Goal: Task Accomplishment & Management: Complete application form

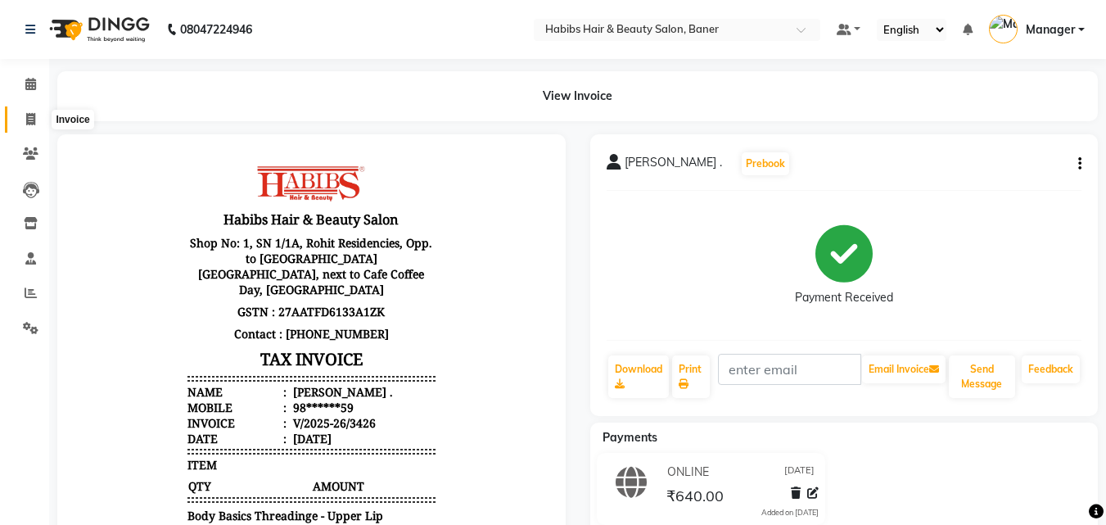
click at [30, 113] on icon at bounding box center [30, 119] width 9 height 12
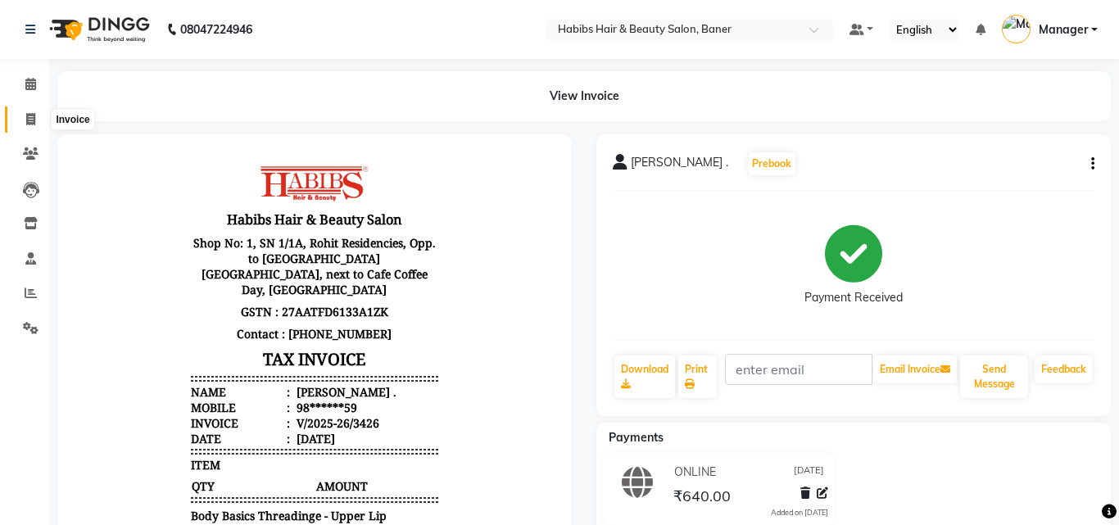
select select "5356"
select select "service"
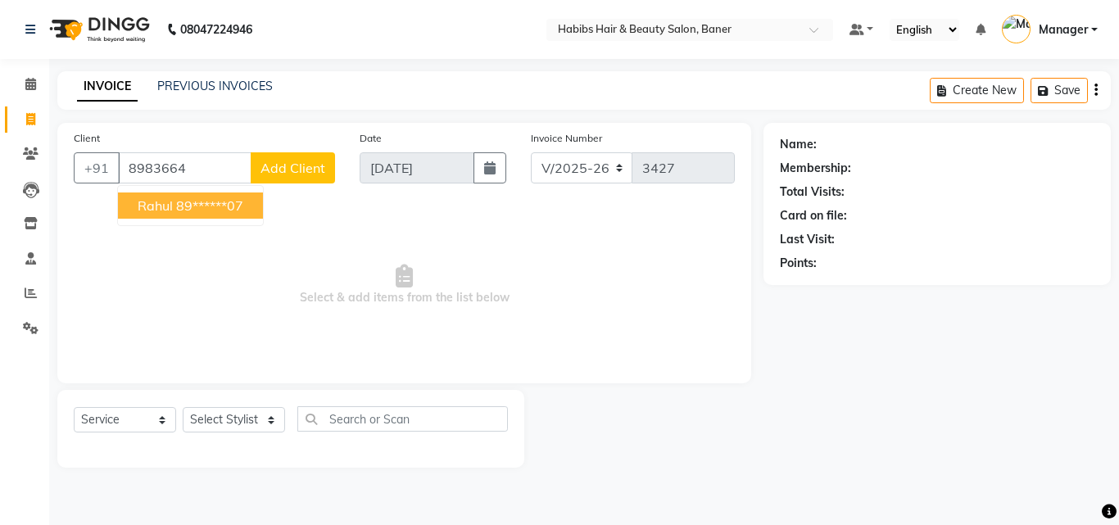
click at [160, 206] on span "rahul" at bounding box center [155, 205] width 35 height 16
type input "89******07"
select select "2: Object"
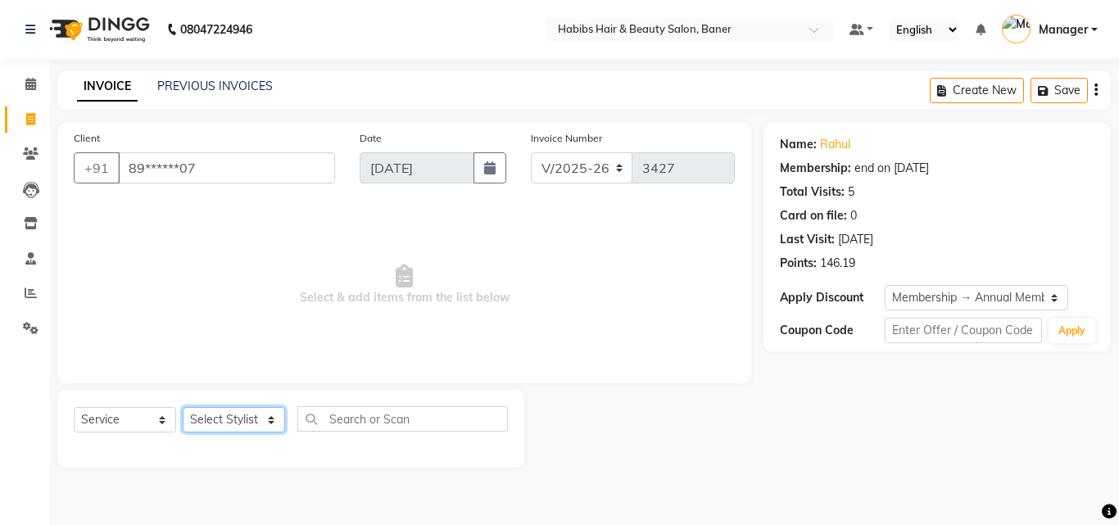
drag, startPoint x: 242, startPoint y: 425, endPoint x: 247, endPoint y: 434, distance: 10.7
click at [247, 434] on div "Select Service Product Membership Package Voucher Prepaid Gift Card Select Styl…" at bounding box center [291, 425] width 434 height 38
select select "90441"
click at [183, 407] on select "Select Stylist Admin [PERSON_NAME] Manager [PERSON_NAME] [PERSON_NAME] Ram Roha…" at bounding box center [234, 419] width 102 height 25
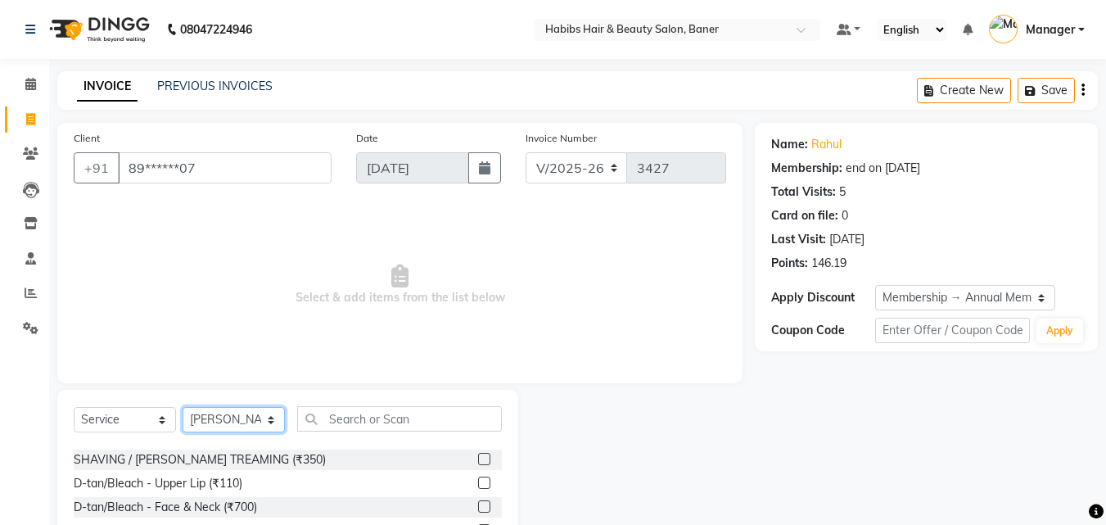
scroll to position [246, 0]
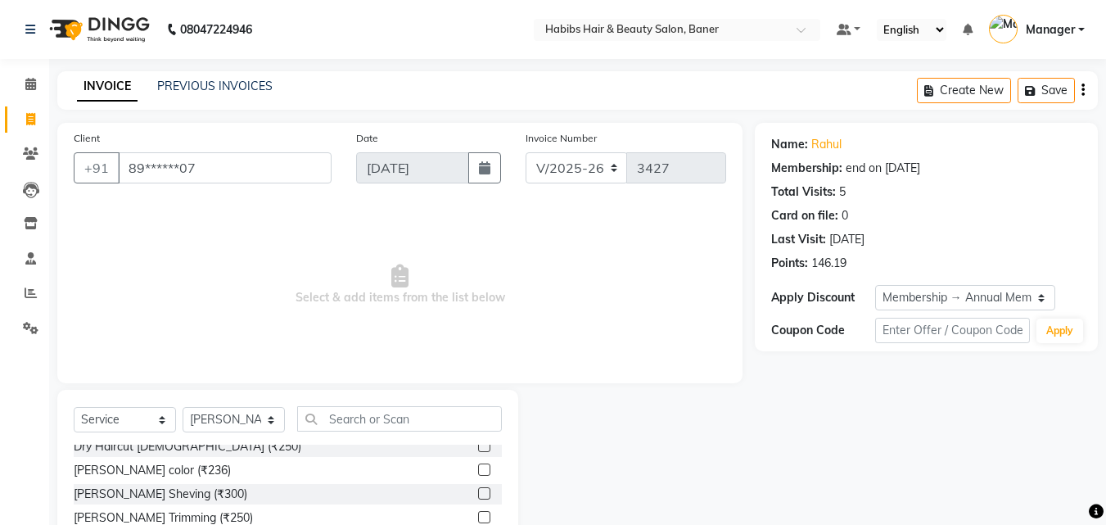
click at [478, 517] on label at bounding box center [484, 517] width 12 height 12
click at [478, 517] on input "checkbox" at bounding box center [483, 518] width 11 height 11
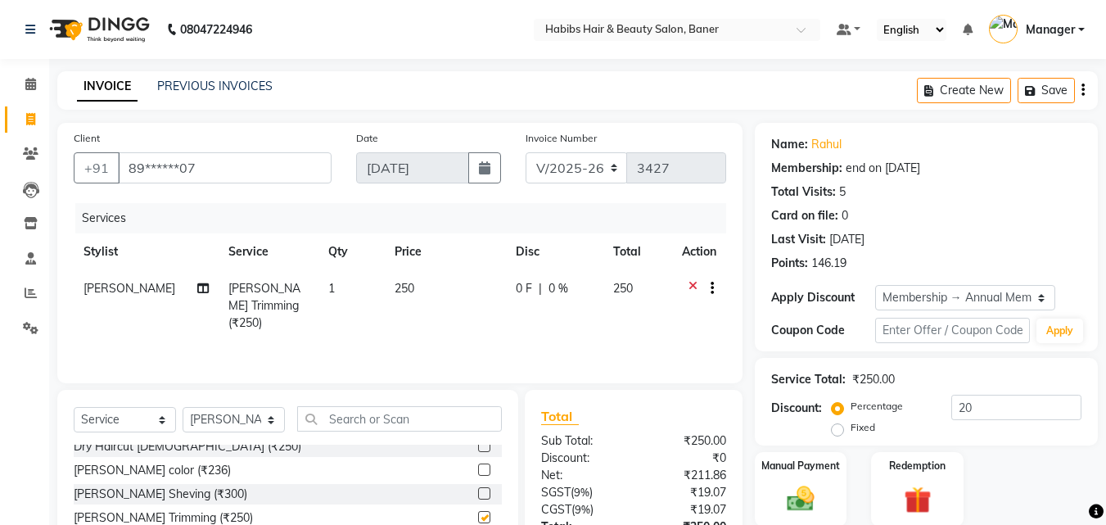
checkbox input "false"
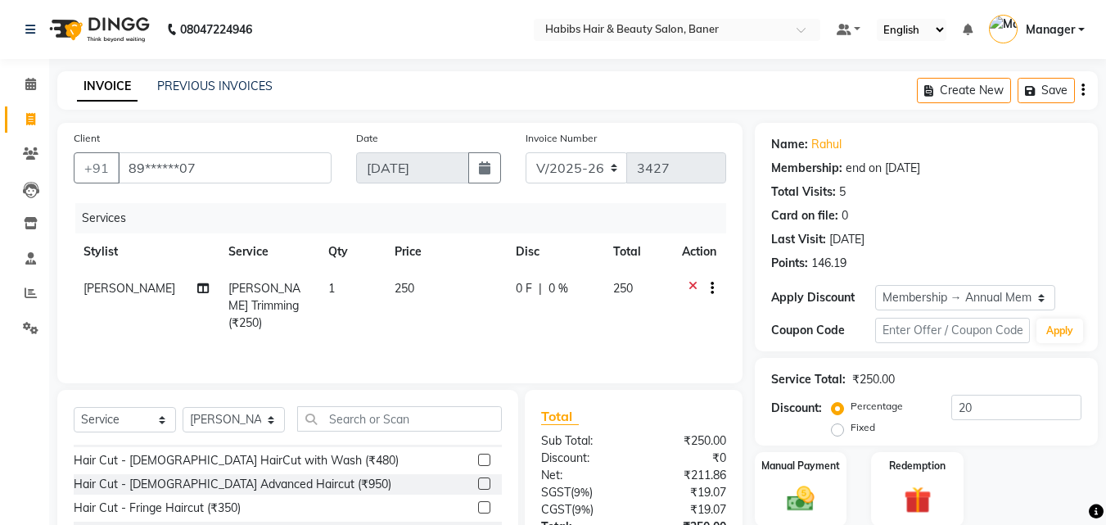
scroll to position [655, 0]
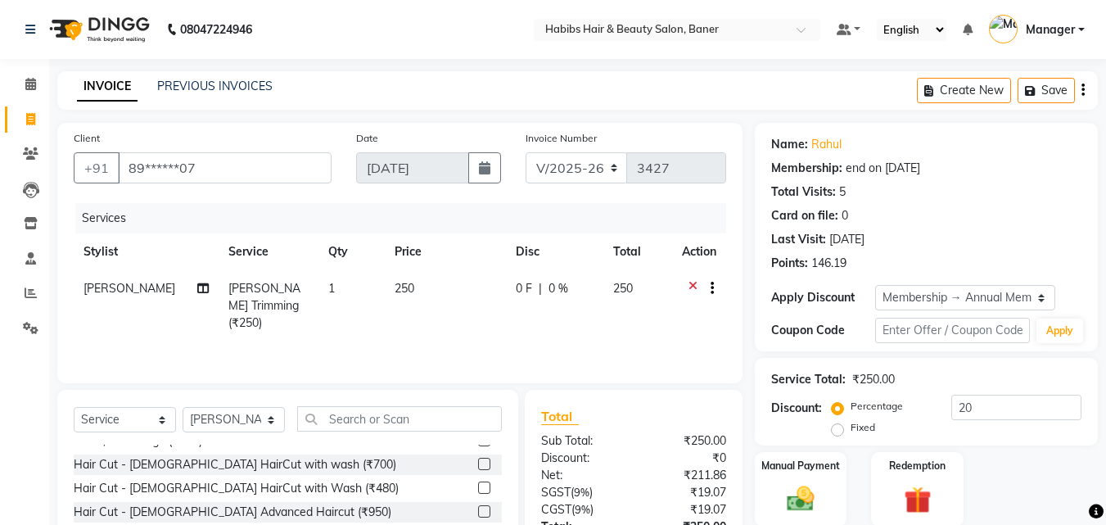
click at [478, 490] on label at bounding box center [484, 487] width 12 height 12
click at [478, 490] on input "checkbox" at bounding box center [483, 488] width 11 height 11
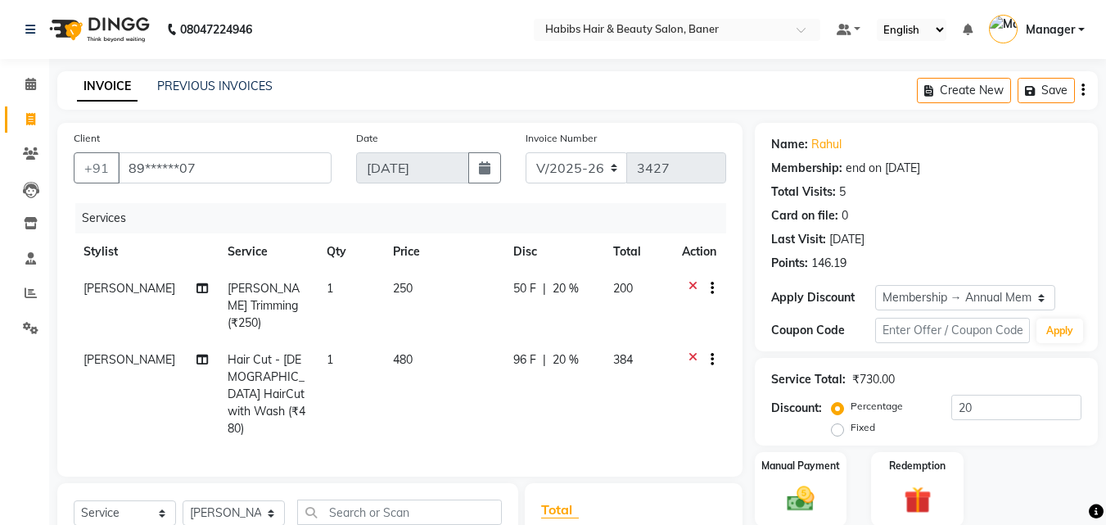
checkbox input "false"
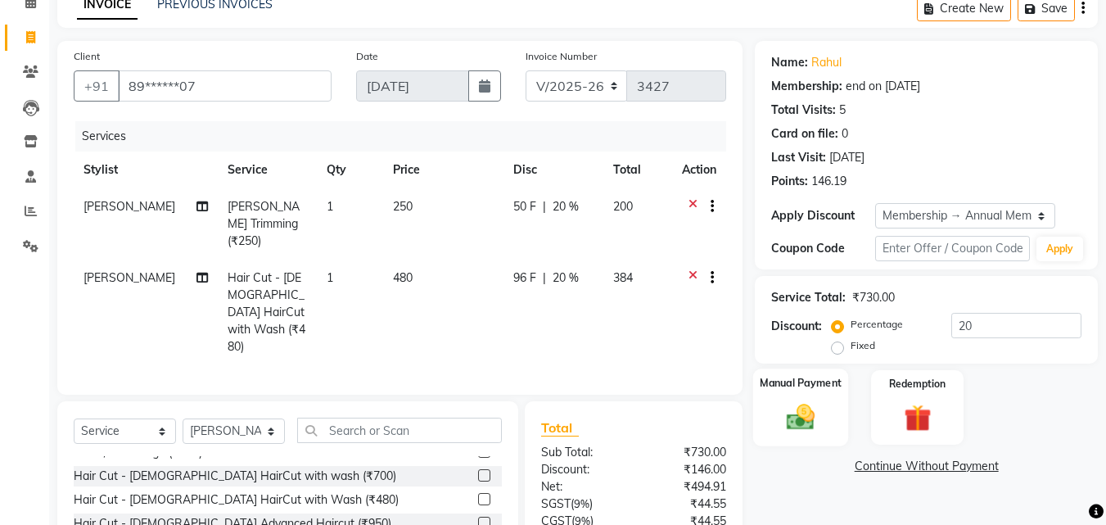
click at [810, 382] on label "Manual Payment" at bounding box center [801, 383] width 82 height 16
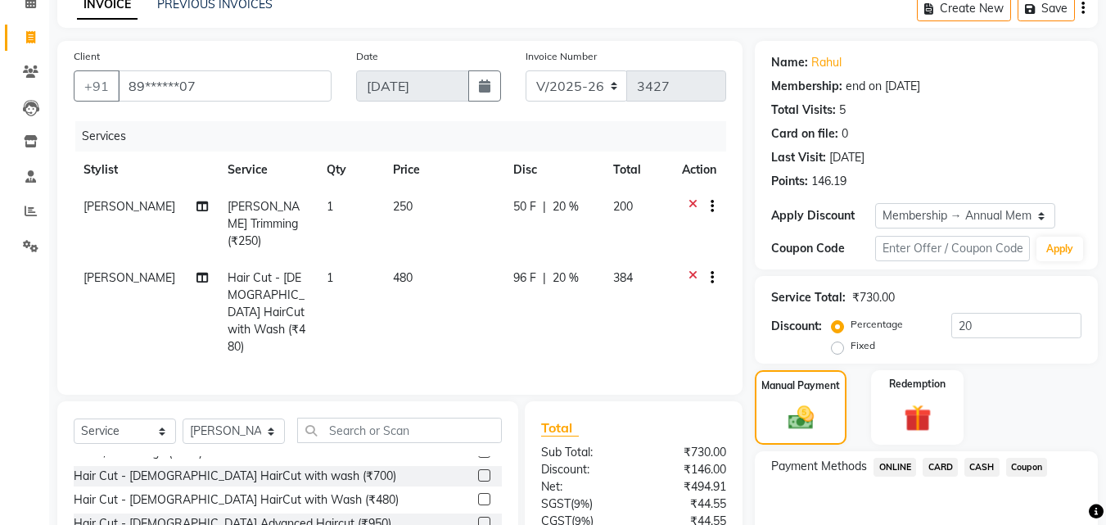
click at [903, 468] on span "ONLINE" at bounding box center [895, 467] width 43 height 19
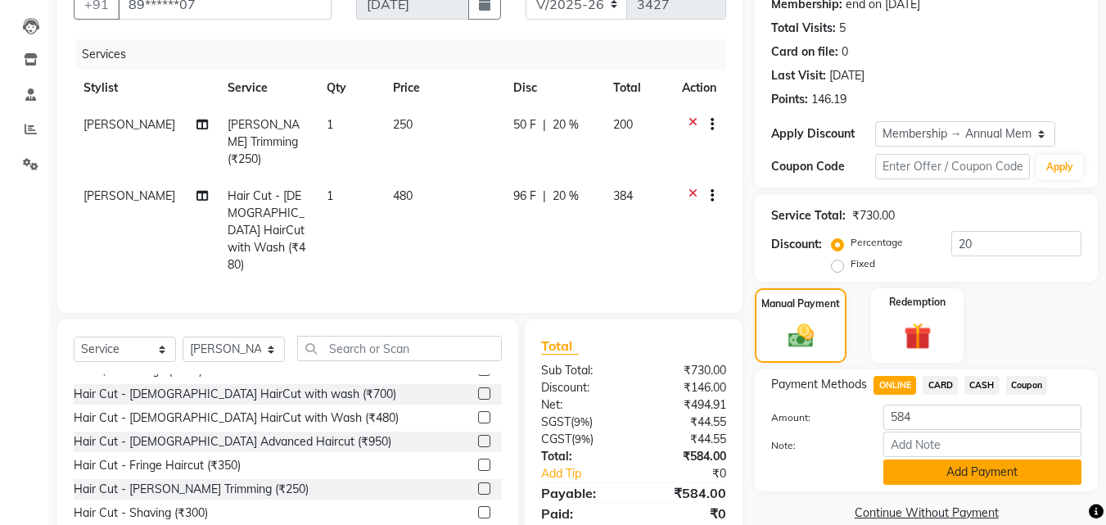
scroll to position [188, 0]
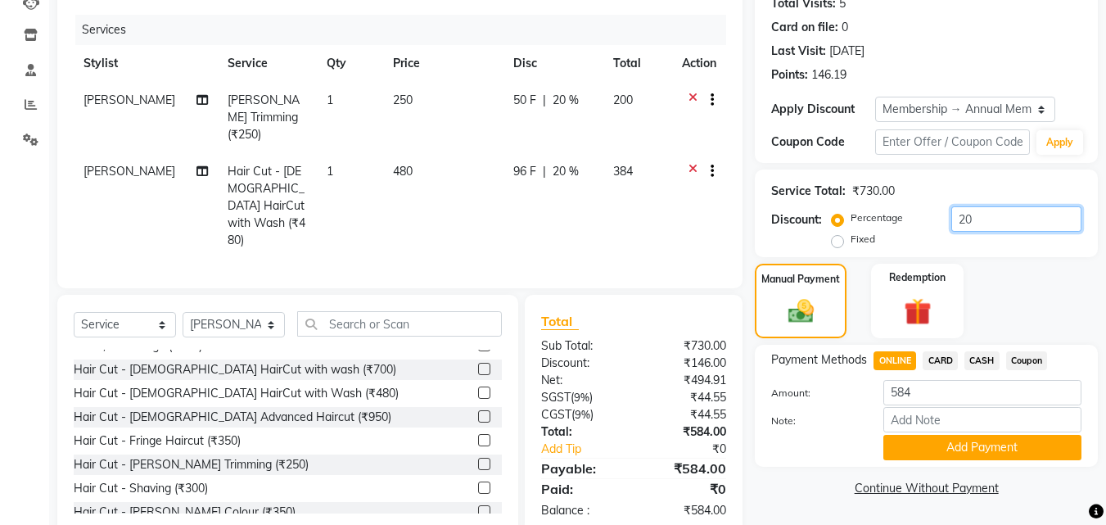
click at [996, 222] on input "20" at bounding box center [1016, 218] width 130 height 25
click at [1009, 222] on input "20" at bounding box center [1016, 218] width 130 height 25
type input "2"
click at [888, 354] on span "ONLINE" at bounding box center [895, 360] width 43 height 19
type input "730"
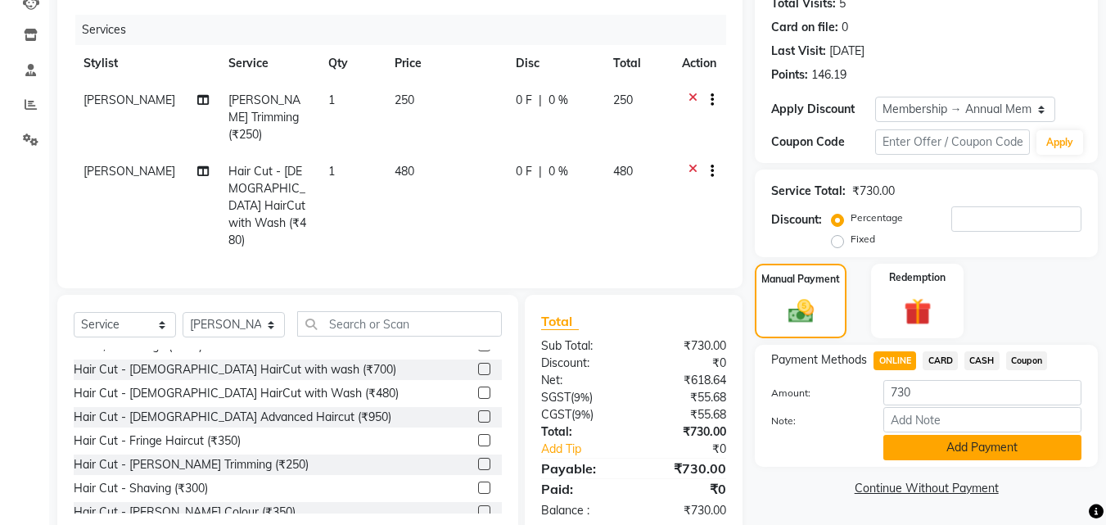
click at [956, 450] on button "Add Payment" at bounding box center [983, 447] width 198 height 25
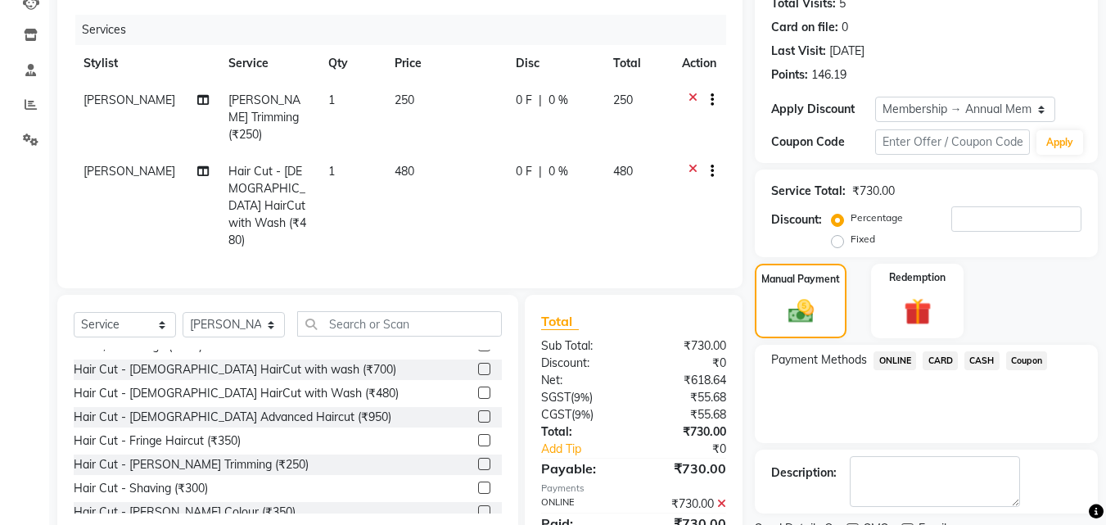
scroll to position [276, 0]
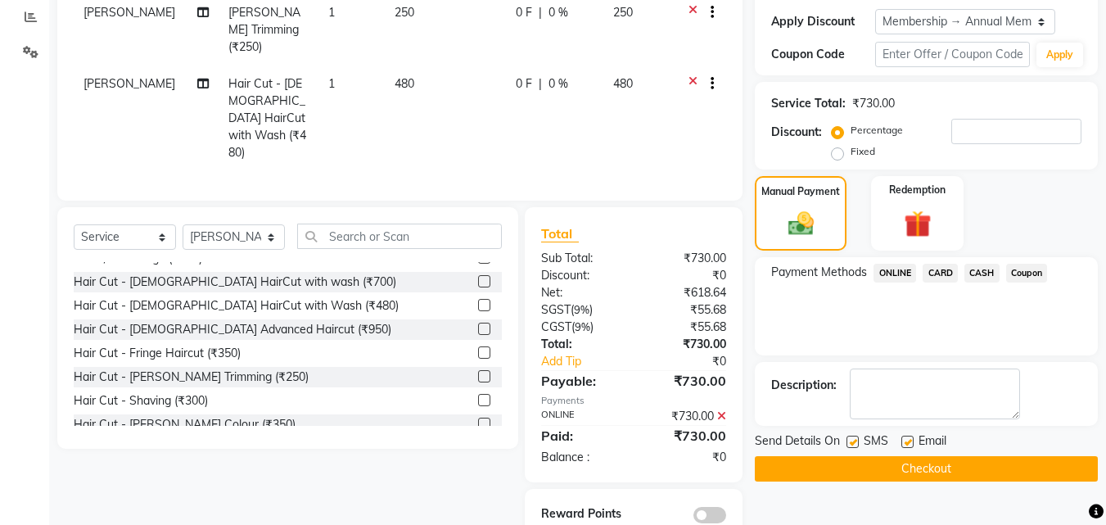
click at [883, 468] on button "Checkout" at bounding box center [926, 468] width 343 height 25
